Goal: Task Accomplishment & Management: Use online tool/utility

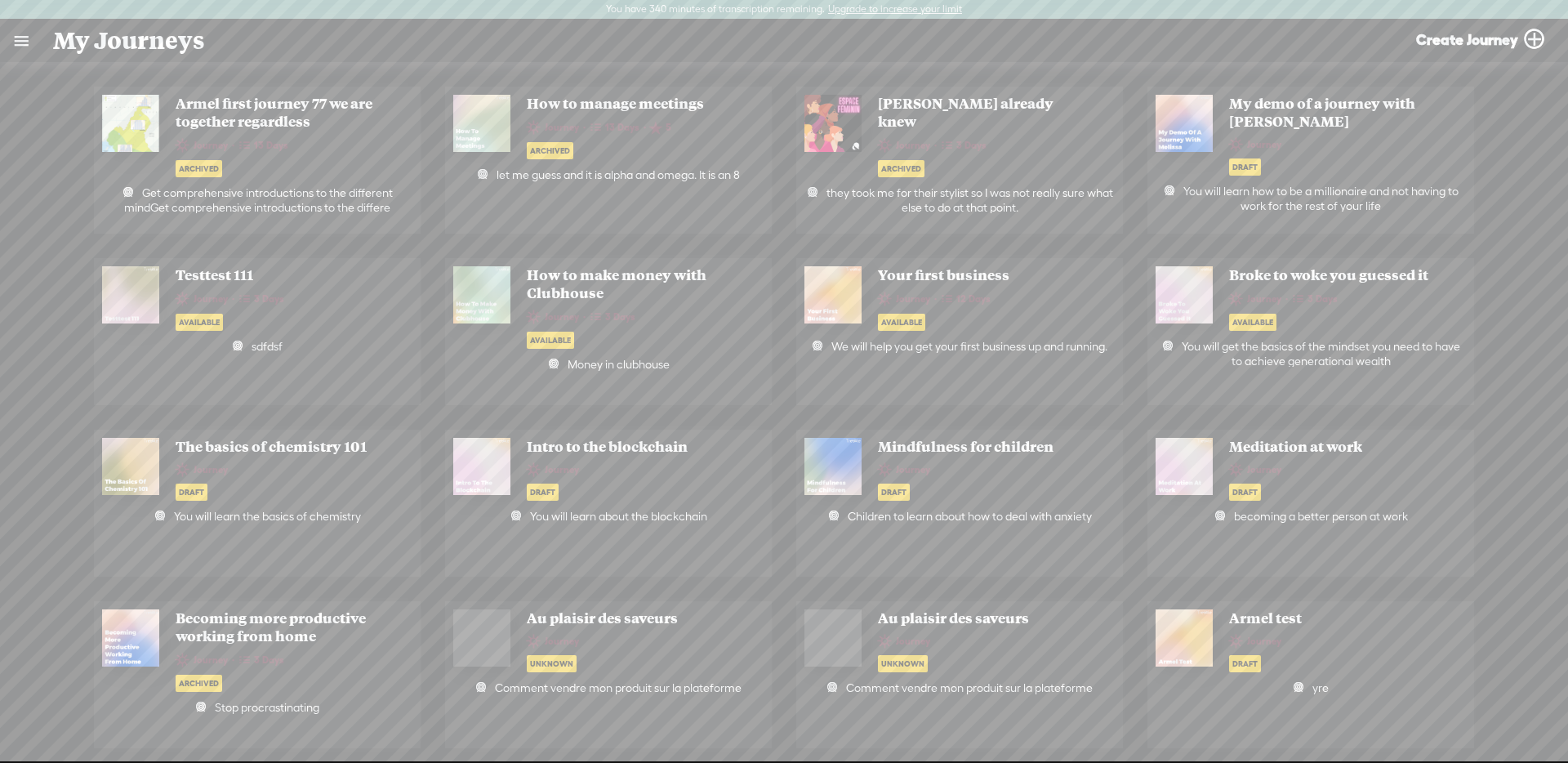
click at [18, 34] on link at bounding box center [21, 41] width 43 height 43
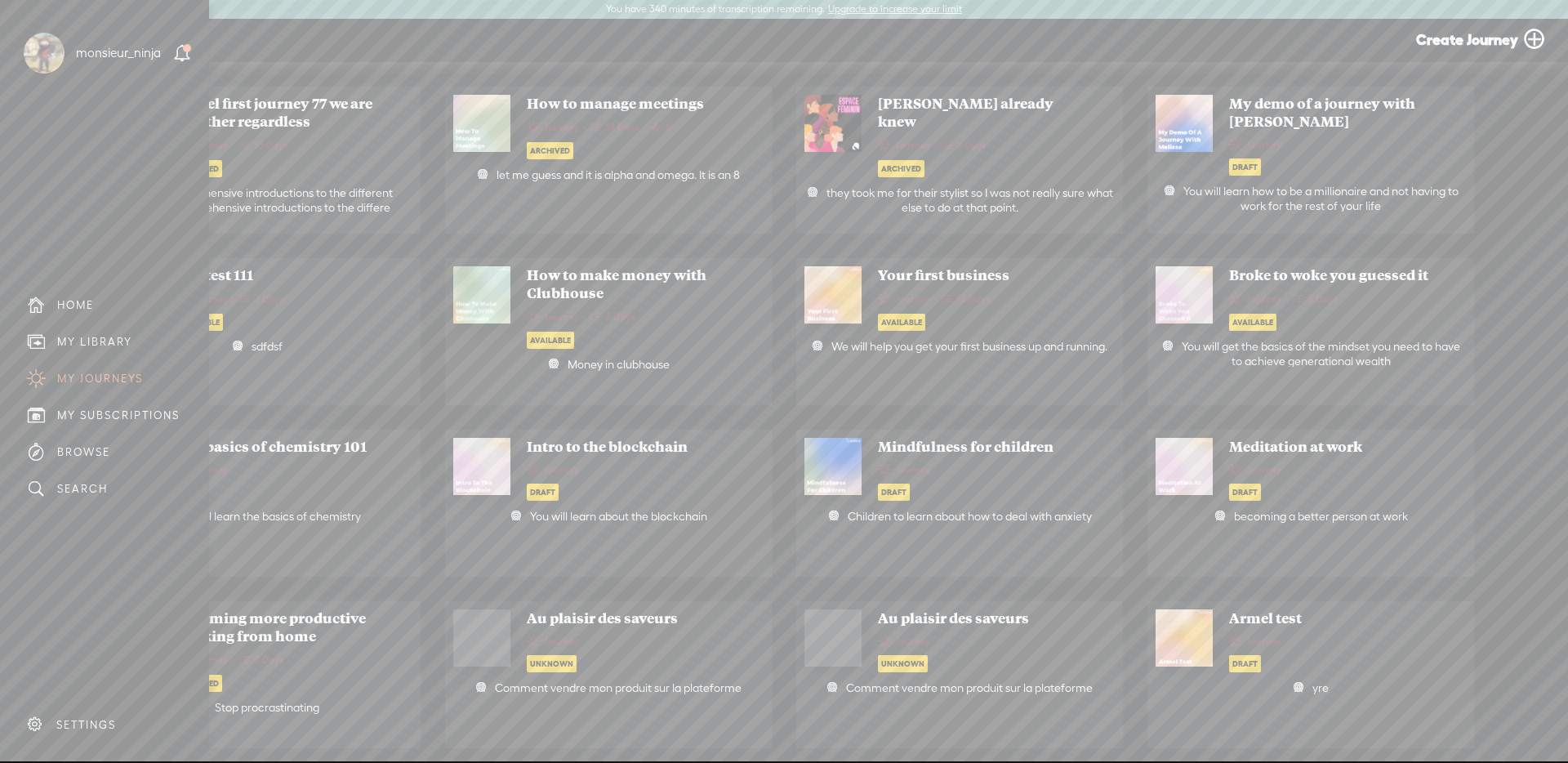
drag, startPoint x: 94, startPoint y: 331, endPoint x: 110, endPoint y: 324, distance: 17.5
click at [93, 331] on div "MY LIBRARY" at bounding box center [104, 341] width 185 height 37
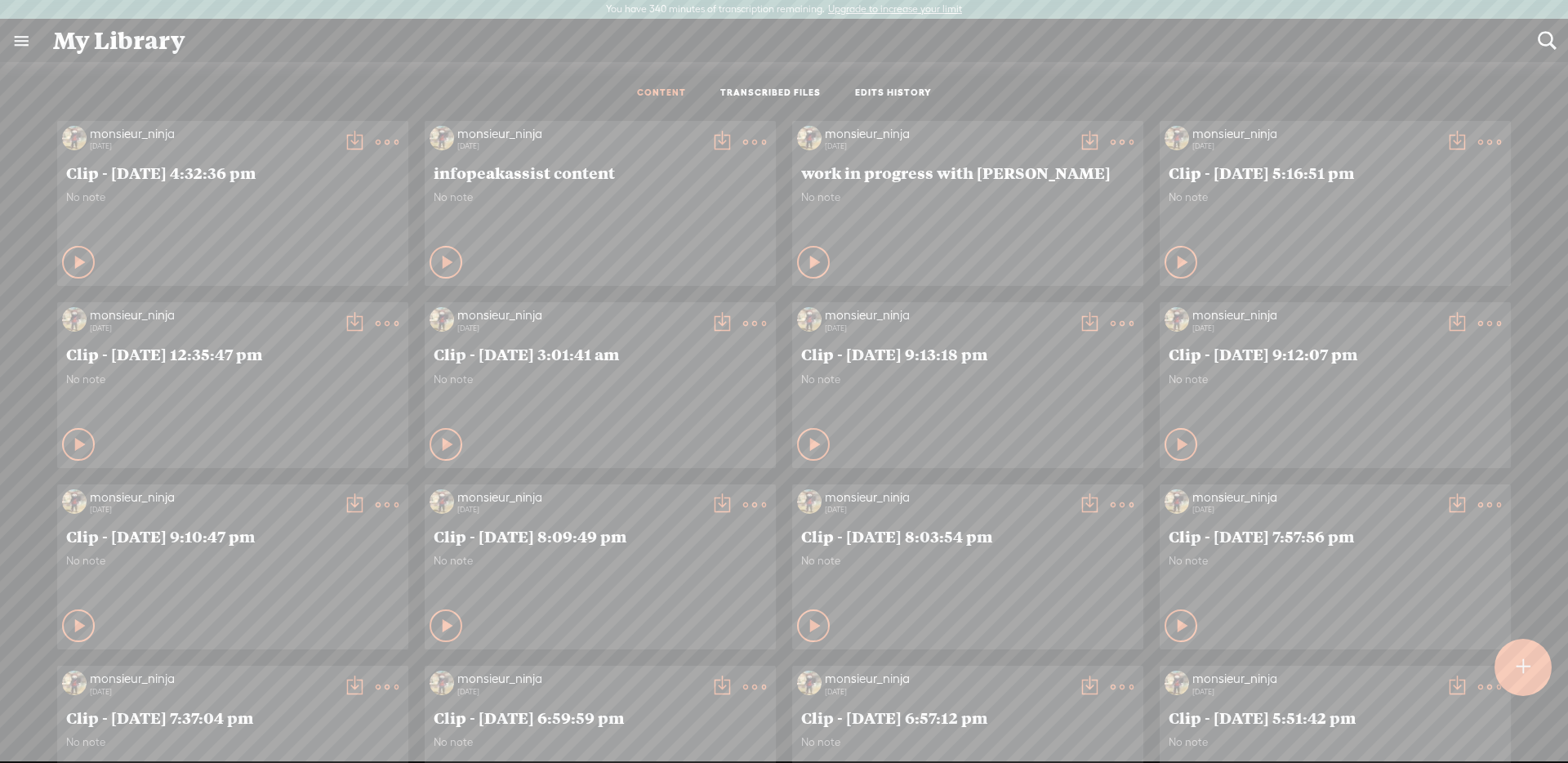
click at [793, 97] on link "TRANSCRIBED FILES" at bounding box center [770, 94] width 100 height 14
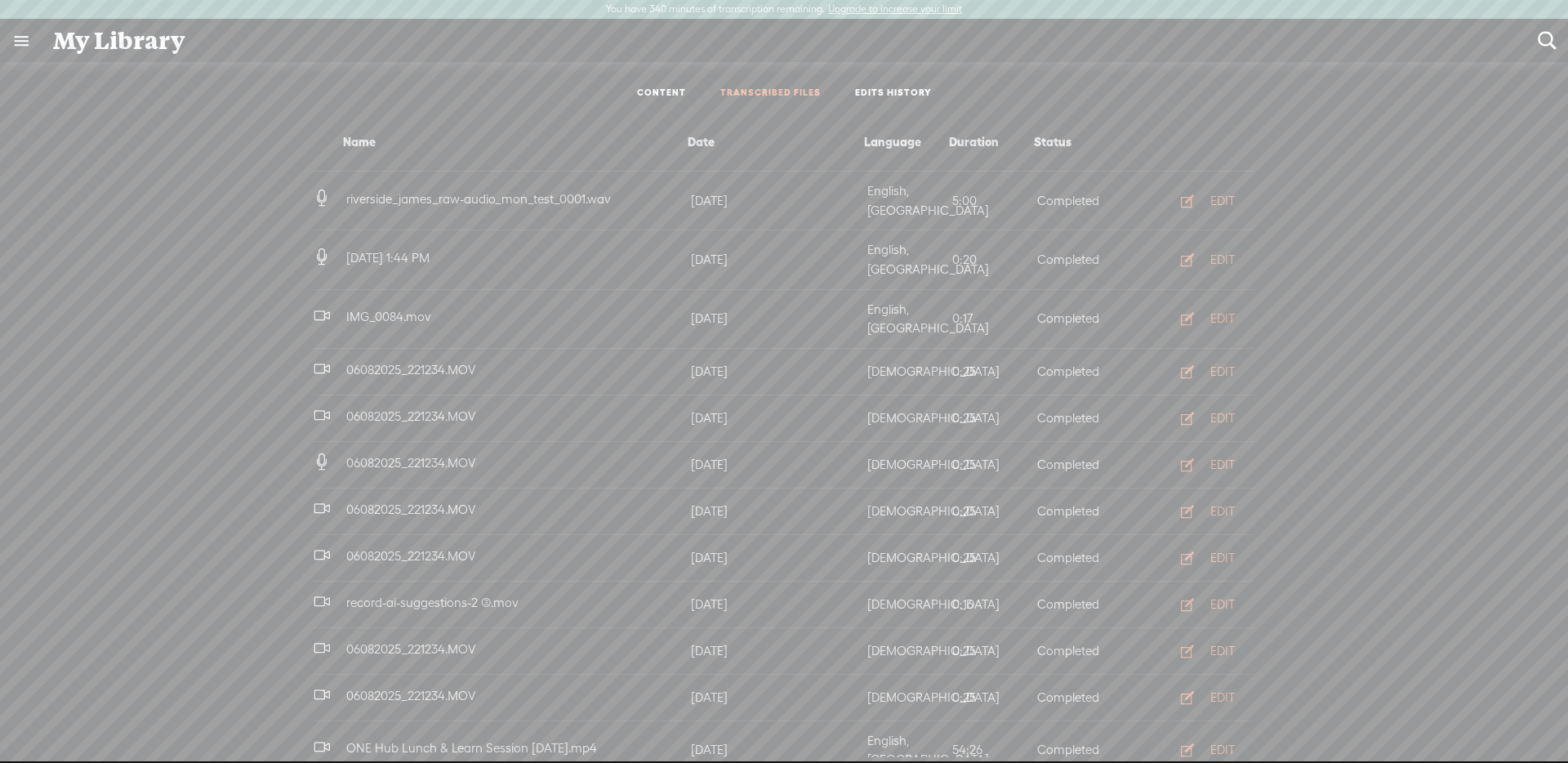
click at [1233, 310] on div "EDIT" at bounding box center [1223, 318] width 25 height 16
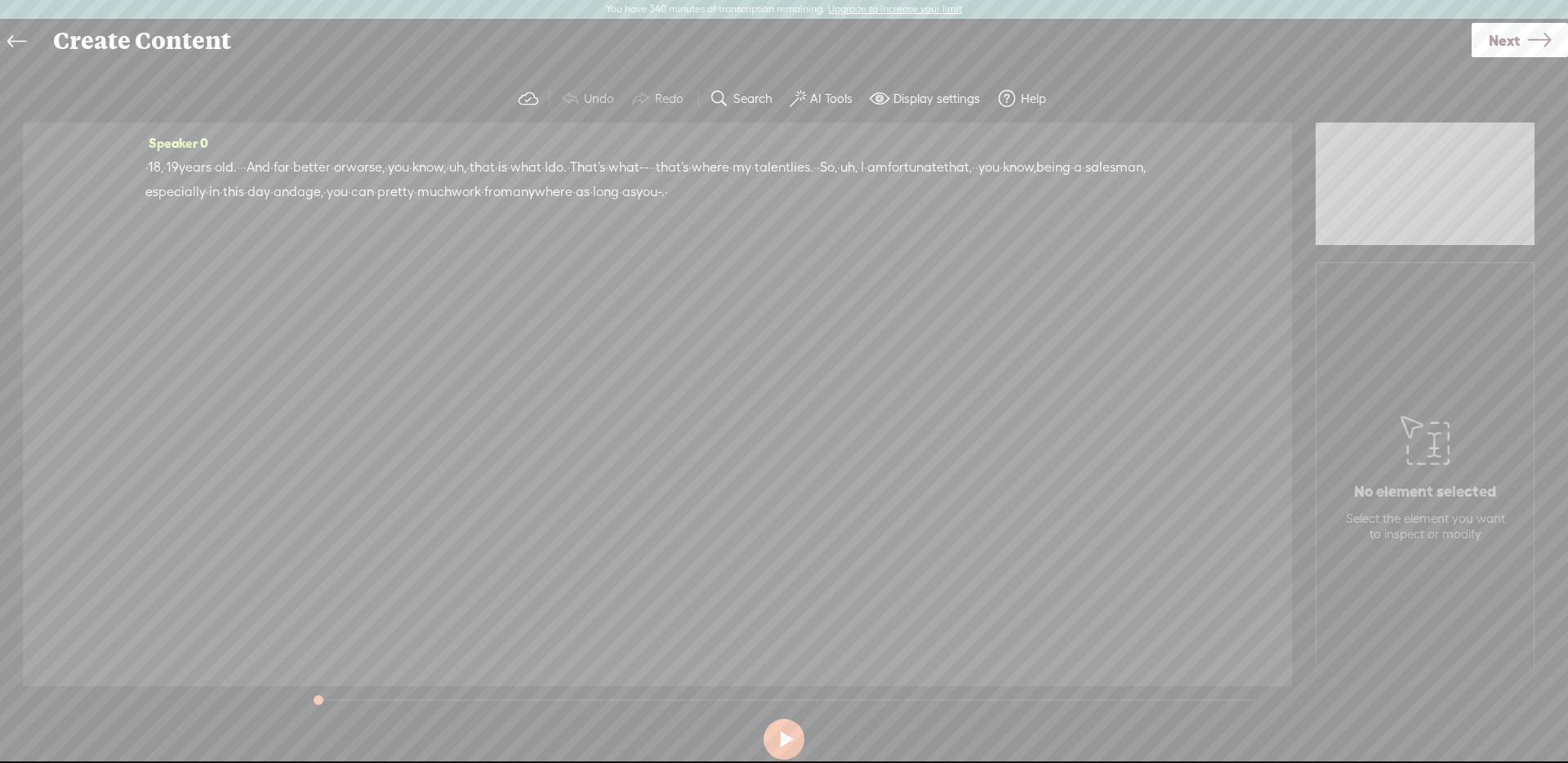
drag, startPoint x: 476, startPoint y: 178, endPoint x: 555, endPoint y: 202, distance: 82.6
click at [552, 203] on div "· · 18, · 19 years · old. · · · And · for · better · or worse, · you · know, · …" at bounding box center [657, 180] width 1024 height 49
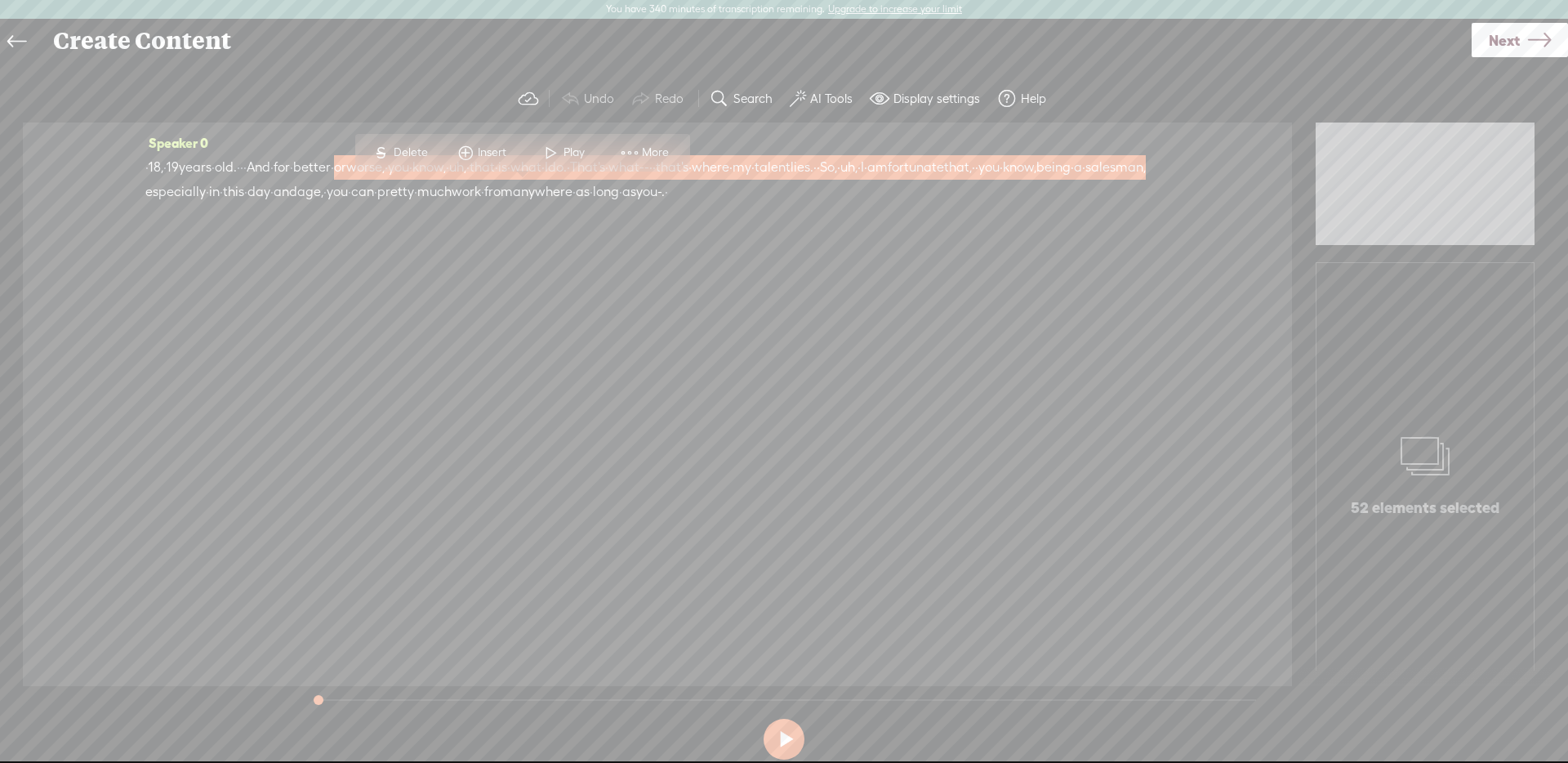
click at [650, 154] on span "More" at bounding box center [658, 153] width 31 height 16
